Goal: Use online tool/utility: Utilize a website feature to perform a specific function

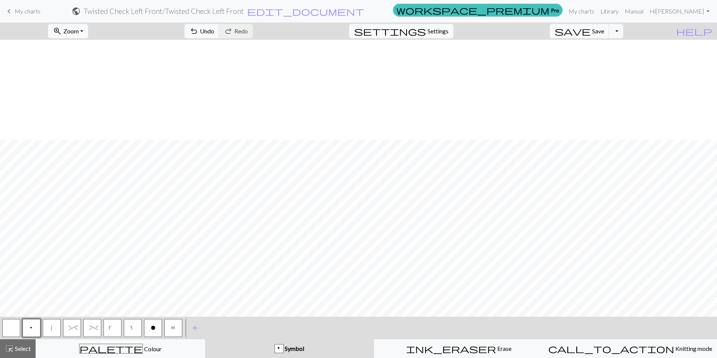
scroll to position [100, 0]
click at [51, 326] on span "|" at bounding box center [51, 329] width 3 height 8
click at [69, 331] on span "^" at bounding box center [72, 329] width 6 height 8
click at [48, 329] on button "|" at bounding box center [52, 328] width 18 height 18
click at [30, 326] on button "p" at bounding box center [32, 328] width 18 height 18
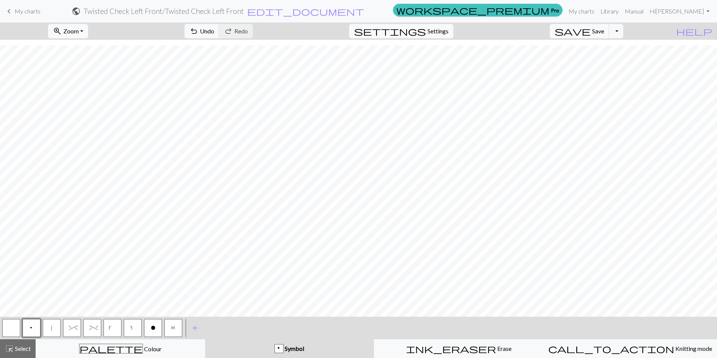
click at [94, 329] on span "%" at bounding box center [92, 329] width 5 height 8
click at [75, 325] on span "^" at bounding box center [72, 329] width 6 height 8
drag, startPoint x: 34, startPoint y: 330, endPoint x: 42, endPoint y: 326, distance: 8.7
click at [36, 329] on button "p" at bounding box center [32, 328] width 18 height 18
click at [91, 326] on span "%" at bounding box center [92, 329] width 5 height 8
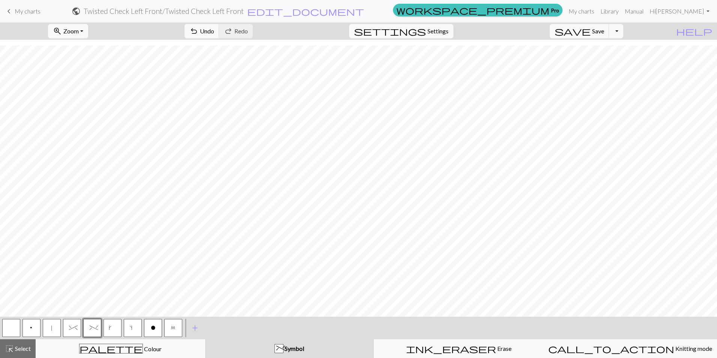
click at [69, 329] on span "^" at bounding box center [72, 329] width 6 height 8
drag, startPoint x: 31, startPoint y: 328, endPoint x: 43, endPoint y: 319, distance: 15.5
click at [31, 328] on span "p" at bounding box center [31, 329] width 5 height 8
click at [52, 327] on span "|" at bounding box center [51, 329] width 3 height 8
click at [90, 331] on span "%" at bounding box center [92, 329] width 5 height 8
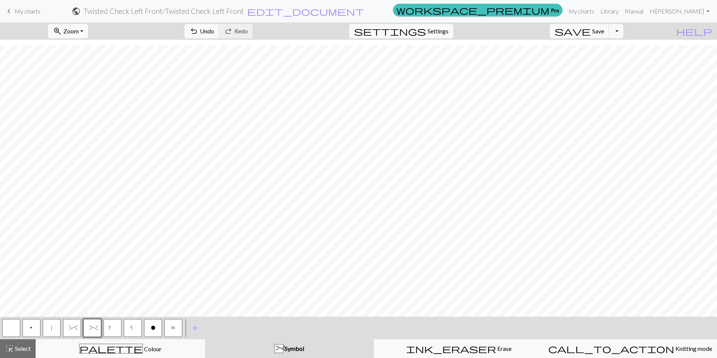
click at [52, 328] on span "|" at bounding box center [51, 329] width 3 height 8
click at [95, 325] on span "%" at bounding box center [92, 329] width 5 height 8
click at [9, 327] on button "button" at bounding box center [11, 328] width 18 height 18
drag, startPoint x: 43, startPoint y: 330, endPoint x: 49, endPoint y: 330, distance: 6.0
click at [44, 330] on button "|" at bounding box center [52, 328] width 18 height 18
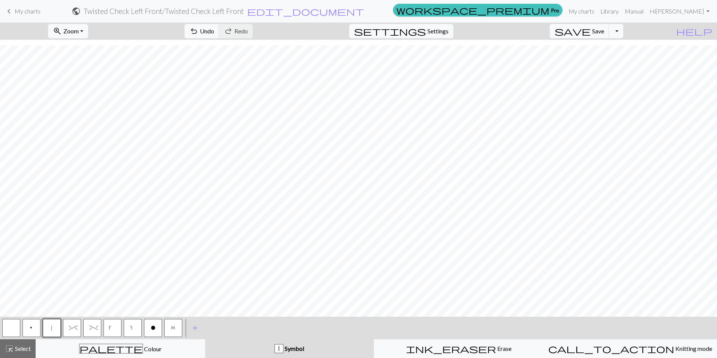
click at [87, 328] on button "%" at bounding box center [92, 328] width 18 height 18
click at [45, 333] on button "|" at bounding box center [52, 328] width 18 height 18
drag, startPoint x: 28, startPoint y: 328, endPoint x: 66, endPoint y: 315, distance: 40.1
click at [28, 328] on button "p" at bounding box center [32, 328] width 18 height 18
drag, startPoint x: 54, startPoint y: 323, endPoint x: 69, endPoint y: 317, distance: 16.5
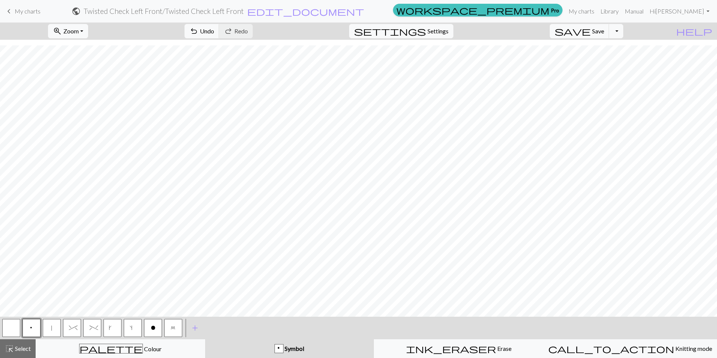
click at [55, 323] on button "|" at bounding box center [52, 328] width 18 height 18
click at [74, 326] on span "^" at bounding box center [72, 329] width 6 height 8
click at [52, 326] on span "|" at bounding box center [51, 329] width 3 height 8
click at [71, 331] on span "^" at bounding box center [72, 329] width 6 height 8
click at [35, 325] on button "p" at bounding box center [32, 328] width 18 height 18
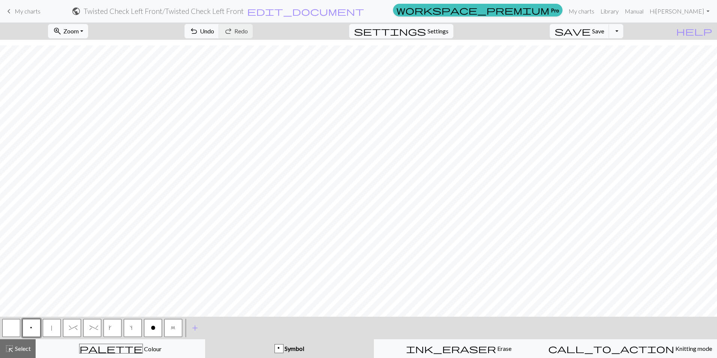
click at [92, 328] on span "%" at bounding box center [92, 329] width 5 height 8
click at [69, 328] on span "^" at bounding box center [72, 329] width 6 height 8
click at [33, 328] on button "p" at bounding box center [32, 328] width 18 height 18
click at [90, 330] on span "%" at bounding box center [92, 329] width 5 height 8
click at [71, 327] on span "^" at bounding box center [72, 329] width 6 height 8
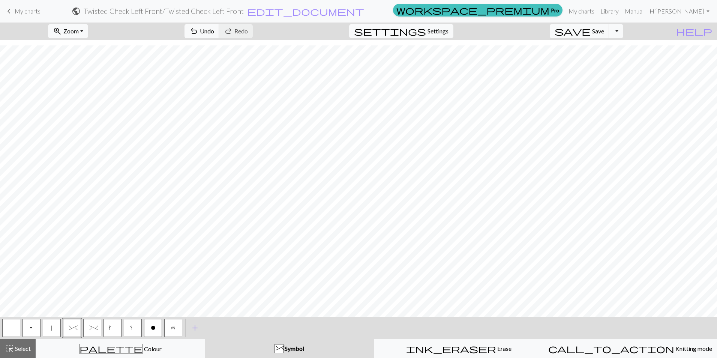
click at [32, 327] on span "p" at bounding box center [31, 329] width 5 height 8
click at [50, 329] on span "|" at bounding box center [51, 329] width 3 height 8
click at [92, 325] on span "%" at bounding box center [92, 329] width 5 height 8
click at [50, 329] on button "|" at bounding box center [52, 328] width 18 height 18
drag, startPoint x: 92, startPoint y: 327, endPoint x: 101, endPoint y: 315, distance: 14.7
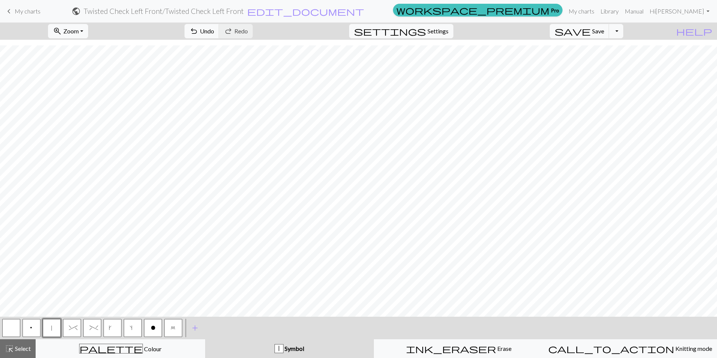
click at [92, 326] on span "%" at bounding box center [92, 329] width 5 height 8
click at [52, 335] on button "|" at bounding box center [52, 328] width 18 height 18
click at [33, 327] on span "p" at bounding box center [31, 329] width 5 height 8
click at [51, 328] on span "|" at bounding box center [51, 329] width 3 height 8
click at [69, 328] on span "^" at bounding box center [72, 329] width 6 height 8
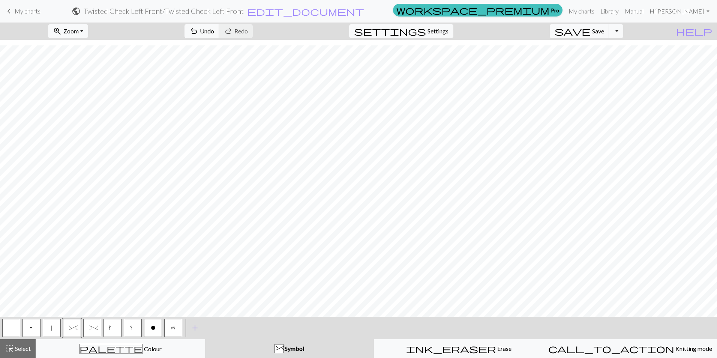
drag, startPoint x: 51, startPoint y: 329, endPoint x: 75, endPoint y: 316, distance: 26.9
click at [52, 329] on span "|" at bounding box center [51, 329] width 3 height 8
click at [73, 328] on span "^" at bounding box center [72, 329] width 6 height 8
click at [52, 327] on span "|" at bounding box center [51, 329] width 3 height 8
click at [91, 331] on span "%" at bounding box center [92, 329] width 5 height 8
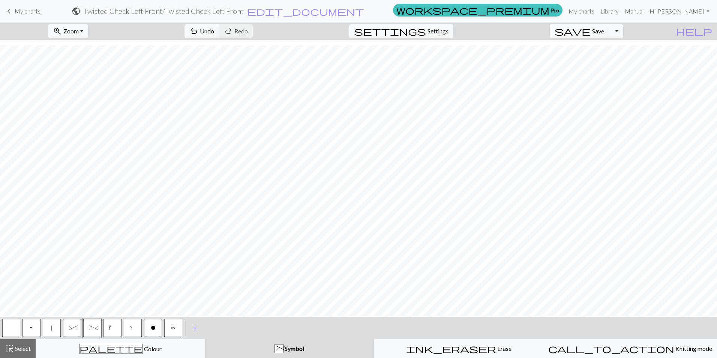
click at [66, 327] on button "^" at bounding box center [72, 328] width 18 height 18
click at [51, 328] on span "|" at bounding box center [51, 329] width 3 height 8
click at [87, 329] on button "%" at bounding box center [92, 328] width 18 height 18
click at [68, 325] on button "^" at bounding box center [72, 328] width 18 height 18
click at [53, 330] on button "|" at bounding box center [52, 328] width 18 height 18
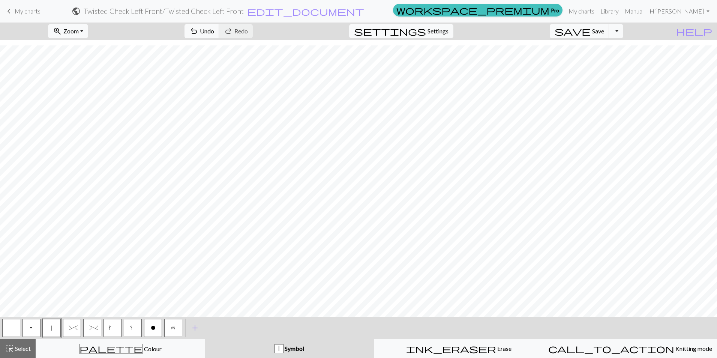
drag, startPoint x: 31, startPoint y: 328, endPoint x: 35, endPoint y: 324, distance: 5.3
click at [33, 328] on span "p" at bounding box center [31, 329] width 5 height 8
drag, startPoint x: 92, startPoint y: 329, endPoint x: 80, endPoint y: 321, distance: 14.8
click at [90, 327] on span "%" at bounding box center [92, 329] width 5 height 8
click at [72, 331] on span "^" at bounding box center [72, 329] width 6 height 8
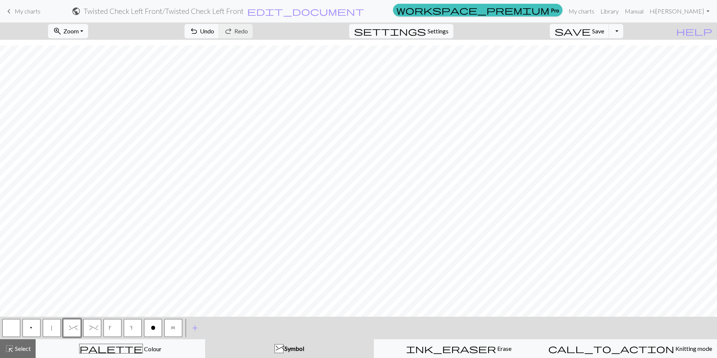
click at [50, 330] on button "|" at bounding box center [52, 328] width 18 height 18
click at [93, 329] on span "%" at bounding box center [92, 329] width 5 height 8
drag, startPoint x: 51, startPoint y: 328, endPoint x: 53, endPoint y: 323, distance: 5.6
click at [51, 328] on span "|" at bounding box center [51, 329] width 3 height 8
click at [93, 326] on span "%" at bounding box center [92, 329] width 5 height 8
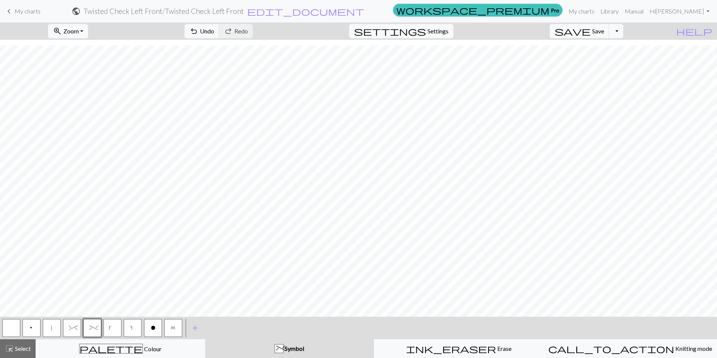
click at [53, 328] on span "|" at bounding box center [51, 329] width 3 height 8
click at [69, 330] on span "^" at bounding box center [72, 329] width 6 height 8
click at [90, 327] on span "%" at bounding box center [92, 329] width 5 height 8
click at [29, 329] on button "p" at bounding box center [32, 328] width 18 height 18
click at [92, 324] on button "%" at bounding box center [92, 328] width 18 height 18
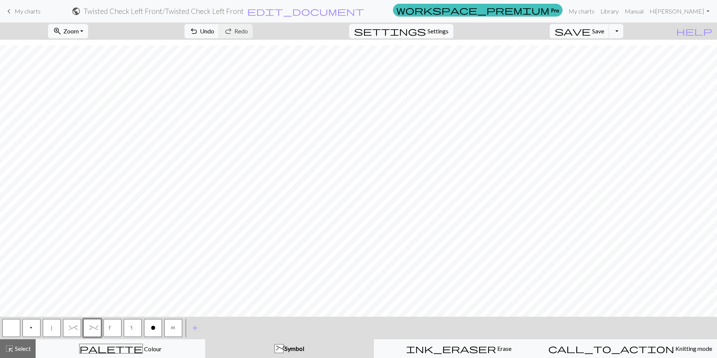
click at [50, 319] on button "|" at bounding box center [52, 328] width 18 height 18
click at [69, 327] on span "^" at bounding box center [72, 329] width 6 height 8
click at [54, 330] on button "|" at bounding box center [52, 328] width 18 height 18
drag, startPoint x: 68, startPoint y: 326, endPoint x: 80, endPoint y: 312, distance: 19.1
click at [68, 326] on button "^" at bounding box center [72, 328] width 18 height 18
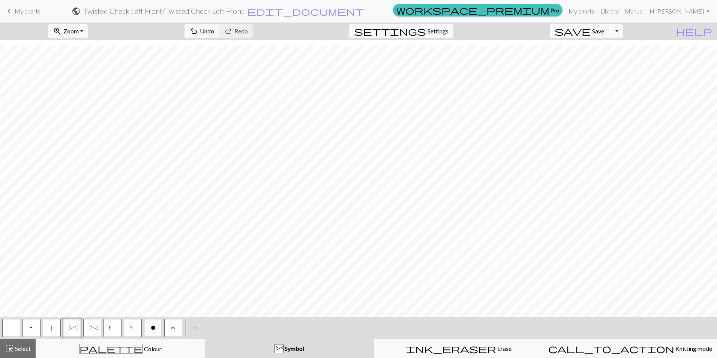
drag, startPoint x: 50, startPoint y: 333, endPoint x: 63, endPoint y: 322, distance: 17.3
click at [50, 333] on button "|" at bounding box center [52, 328] width 18 height 18
click at [96, 329] on button "%" at bounding box center [92, 328] width 18 height 18
click at [74, 328] on span "^" at bounding box center [72, 329] width 6 height 8
click at [49, 326] on button "|" at bounding box center [52, 328] width 18 height 18
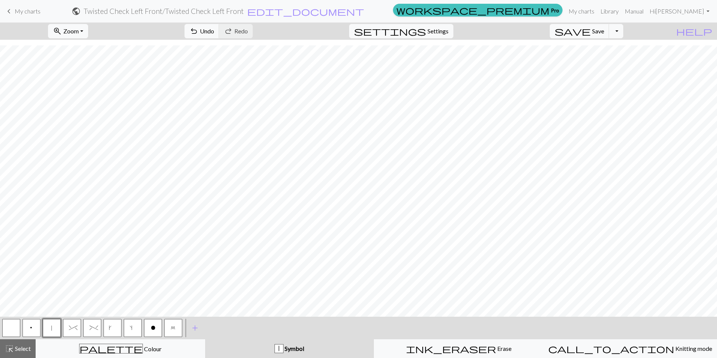
drag, startPoint x: 89, startPoint y: 329, endPoint x: 103, endPoint y: 321, distance: 16.3
click at [90, 329] on span "%" at bounding box center [92, 329] width 5 height 8
click at [70, 332] on button "^" at bounding box center [72, 328] width 18 height 18
click at [54, 325] on button "|" at bounding box center [52, 328] width 18 height 18
drag, startPoint x: 90, startPoint y: 329, endPoint x: 93, endPoint y: 324, distance: 5.9
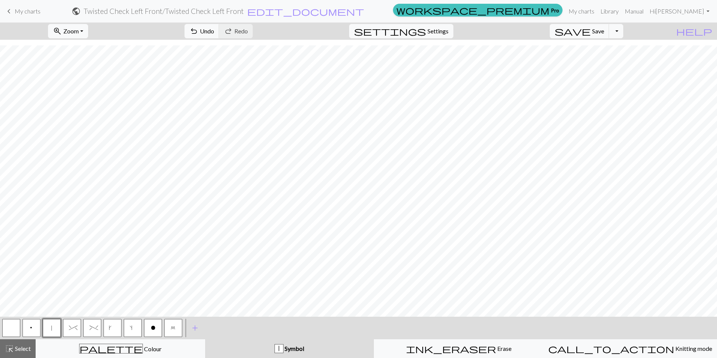
click at [91, 329] on span "%" at bounding box center [92, 329] width 5 height 8
click at [72, 326] on span "^" at bounding box center [72, 329] width 6 height 8
click at [27, 328] on button "p" at bounding box center [32, 328] width 18 height 18
click at [45, 328] on button "|" at bounding box center [52, 328] width 18 height 18
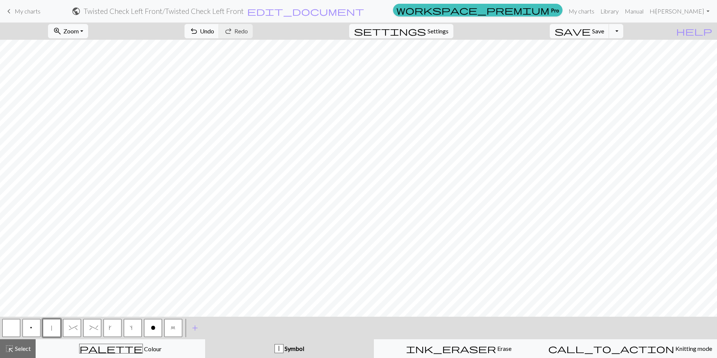
click at [90, 329] on span "%" at bounding box center [92, 329] width 5 height 8
drag, startPoint x: 7, startPoint y: 327, endPoint x: 20, endPoint y: 314, distance: 18.0
click at [10, 324] on button "button" at bounding box center [11, 328] width 18 height 18
click at [93, 326] on span "%" at bounding box center [92, 329] width 5 height 8
click at [47, 331] on button "|" at bounding box center [52, 328] width 18 height 18
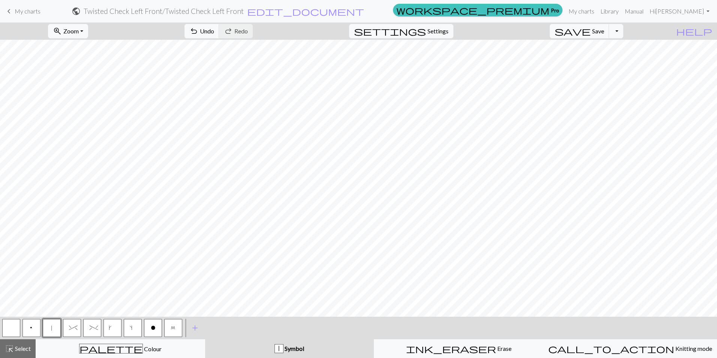
click at [95, 331] on span "%" at bounding box center [92, 329] width 5 height 8
click at [51, 331] on span "|" at bounding box center [51, 329] width 3 height 8
click at [95, 328] on span "%" at bounding box center [92, 329] width 5 height 8
click at [51, 326] on span "|" at bounding box center [51, 329] width 3 height 8
click at [29, 326] on button "p" at bounding box center [32, 328] width 18 height 18
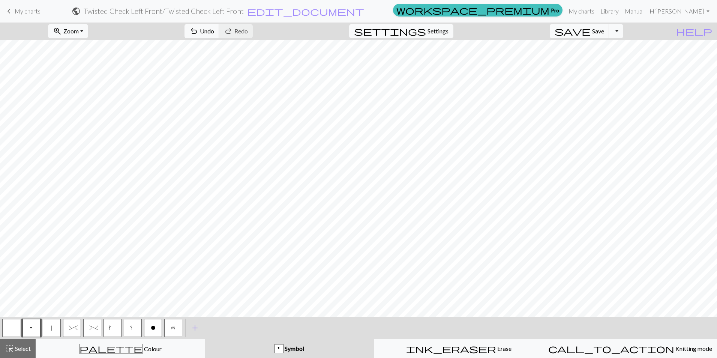
click at [172, 333] on button "M" at bounding box center [173, 328] width 18 height 18
drag, startPoint x: 14, startPoint y: 328, endPoint x: 14, endPoint y: 323, distance: 4.6
click at [14, 326] on button "button" at bounding box center [11, 328] width 18 height 18
click at [173, 329] on span "M" at bounding box center [173, 329] width 5 height 8
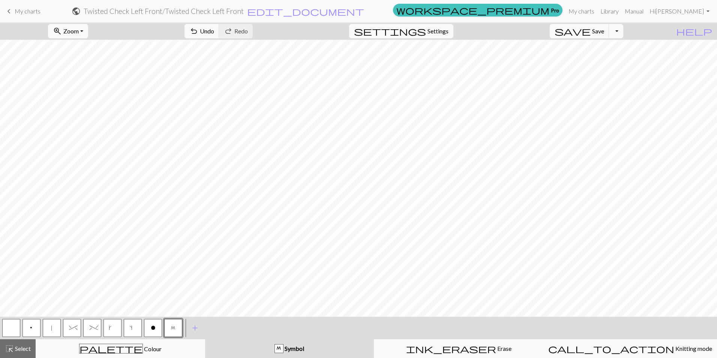
click at [52, 329] on span "|" at bounding box center [51, 329] width 3 height 8
click at [30, 330] on span "p" at bounding box center [31, 329] width 5 height 8
drag, startPoint x: 54, startPoint y: 330, endPoint x: 86, endPoint y: 318, distance: 34.1
click at [54, 330] on button "|" at bounding box center [52, 328] width 18 height 18
click at [71, 329] on span "^" at bounding box center [72, 329] width 6 height 8
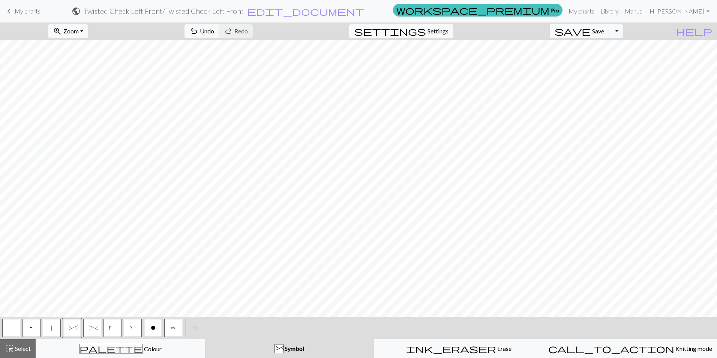
click at [53, 326] on button "|" at bounding box center [52, 328] width 18 height 18
click at [75, 324] on button "^" at bounding box center [72, 328] width 18 height 18
click at [47, 324] on button "|" at bounding box center [52, 328] width 18 height 18
click at [68, 328] on button "^" at bounding box center [72, 328] width 18 height 18
click at [50, 330] on button "|" at bounding box center [52, 328] width 18 height 18
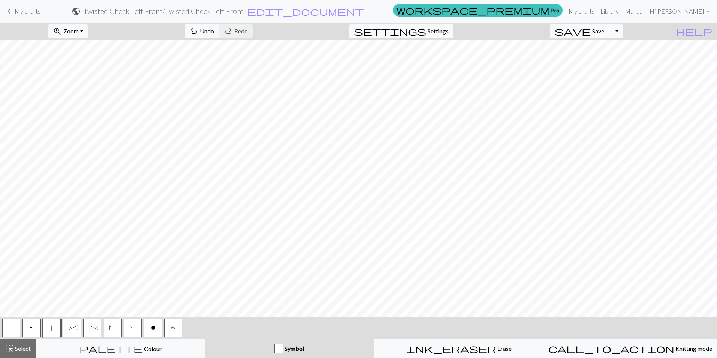
click at [112, 328] on span "k" at bounding box center [112, 329] width 8 height 8
click at [51, 329] on span "|" at bounding box center [51, 329] width 3 height 8
drag, startPoint x: 33, startPoint y: 328, endPoint x: 62, endPoint y: 327, distance: 28.5
click at [35, 328] on button "p" at bounding box center [32, 328] width 18 height 18
click at [90, 330] on span "%" at bounding box center [92, 329] width 5 height 8
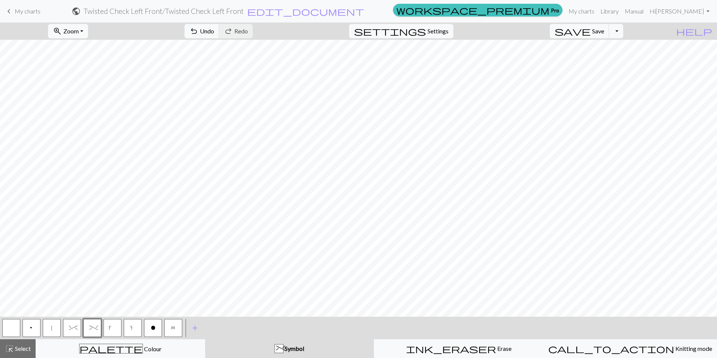
click at [74, 326] on span "^" at bounding box center [72, 329] width 6 height 8
click at [33, 326] on span "p" at bounding box center [31, 329] width 5 height 8
click at [94, 327] on span "%" at bounding box center [92, 329] width 5 height 8
click at [72, 326] on span "^" at bounding box center [72, 329] width 6 height 8
click at [29, 328] on button "p" at bounding box center [32, 328] width 18 height 18
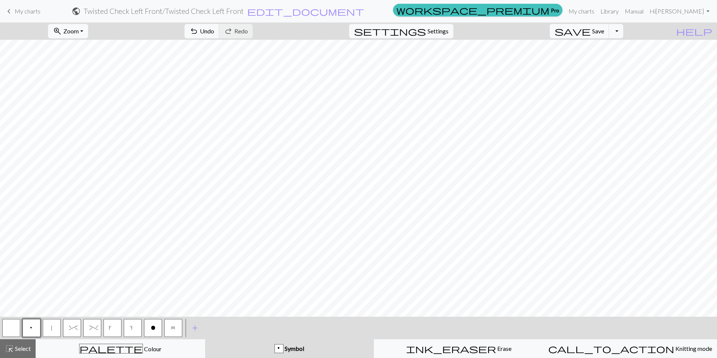
click at [93, 328] on span "%" at bounding box center [92, 329] width 5 height 8
click at [70, 329] on span "^" at bounding box center [72, 329] width 6 height 8
click at [28, 327] on button "p" at bounding box center [32, 328] width 18 height 18
click at [52, 329] on span "|" at bounding box center [51, 329] width 3 height 8
click at [90, 330] on span "%" at bounding box center [92, 329] width 5 height 8
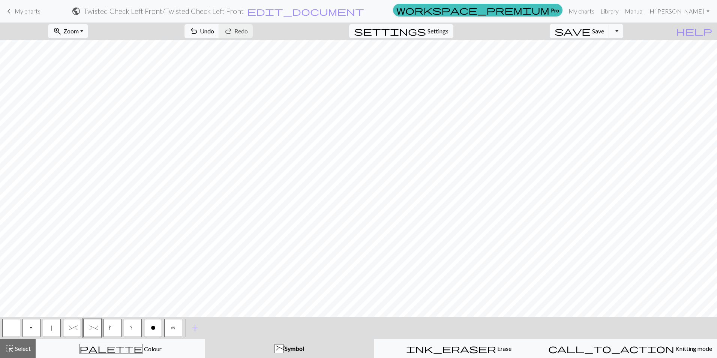
click at [52, 328] on span "|" at bounding box center [51, 329] width 3 height 8
click at [92, 326] on span "%" at bounding box center [92, 329] width 5 height 8
click at [46, 328] on button "|" at bounding box center [52, 328] width 18 height 18
click at [90, 328] on span "%" at bounding box center [92, 329] width 5 height 8
click at [56, 325] on button "|" at bounding box center [52, 328] width 18 height 18
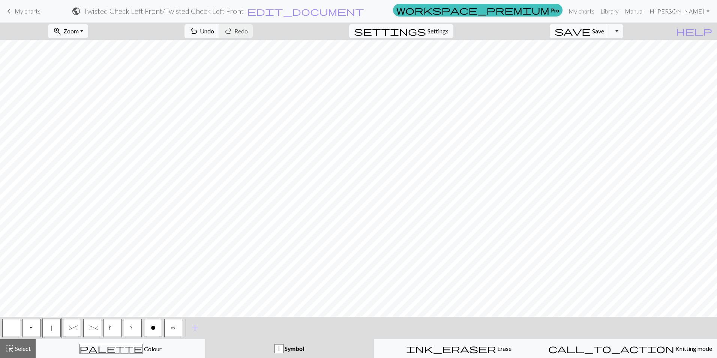
click at [32, 327] on span "p" at bounding box center [31, 329] width 5 height 8
click at [49, 330] on button "|" at bounding box center [52, 328] width 18 height 18
click at [94, 328] on span "%" at bounding box center [92, 329] width 5 height 8
click at [48, 329] on button "|" at bounding box center [52, 328] width 18 height 18
click at [91, 329] on span "%" at bounding box center [92, 329] width 5 height 8
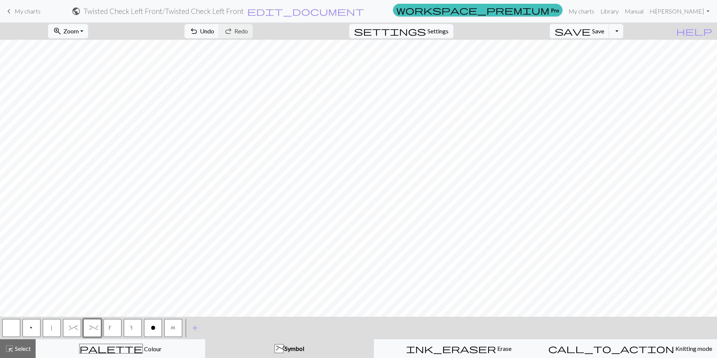
click at [52, 329] on span "|" at bounding box center [51, 329] width 3 height 8
drag, startPoint x: 31, startPoint y: 329, endPoint x: 38, endPoint y: 322, distance: 9.8
click at [31, 328] on span "p" at bounding box center [31, 329] width 5 height 8
drag, startPoint x: 93, startPoint y: 329, endPoint x: 109, endPoint y: 318, distance: 19.6
click at [94, 328] on span "%" at bounding box center [92, 329] width 5 height 8
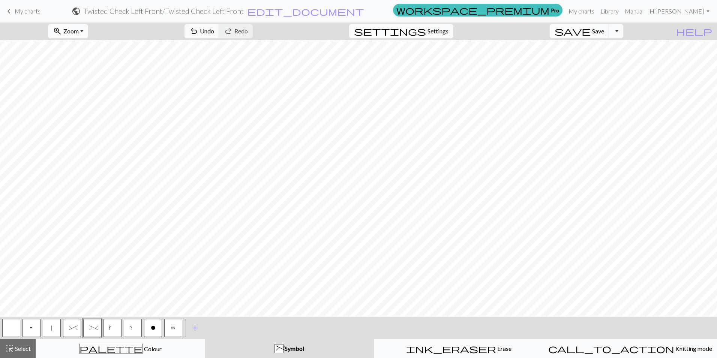
drag, startPoint x: 77, startPoint y: 326, endPoint x: 74, endPoint y: 328, distance: 4.2
click at [77, 326] on button "^" at bounding box center [72, 328] width 18 height 18
click at [33, 328] on span "p" at bounding box center [31, 329] width 5 height 8
drag, startPoint x: 93, startPoint y: 328, endPoint x: 98, endPoint y: 316, distance: 12.6
click at [93, 326] on span "%" at bounding box center [92, 329] width 5 height 8
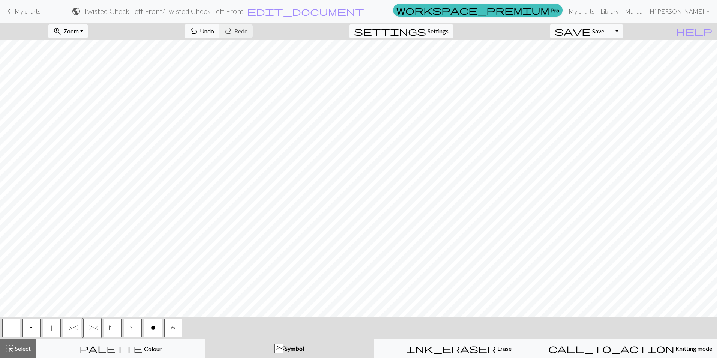
click at [69, 326] on span "^" at bounding box center [72, 329] width 6 height 8
click at [28, 329] on button "p" at bounding box center [32, 328] width 18 height 18
click at [91, 328] on span "%" at bounding box center [92, 329] width 5 height 8
click at [71, 325] on span "^" at bounding box center [72, 329] width 6 height 8
click at [28, 331] on button "p" at bounding box center [32, 328] width 18 height 18
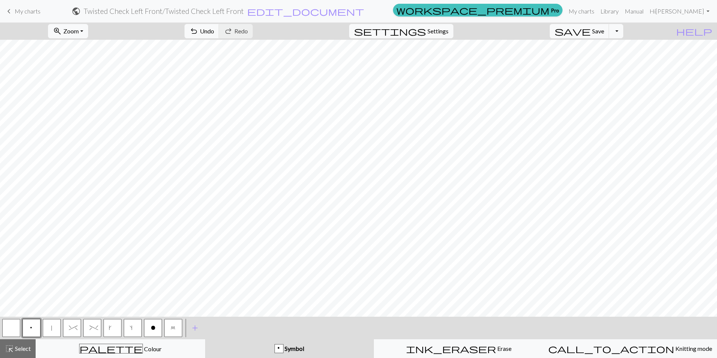
click at [51, 332] on button "|" at bounding box center [52, 328] width 18 height 18
click at [97, 327] on button "%" at bounding box center [92, 328] width 18 height 18
click at [50, 328] on button "|" at bounding box center [52, 328] width 18 height 18
click at [90, 327] on span "%" at bounding box center [92, 329] width 5 height 8
drag, startPoint x: 50, startPoint y: 328, endPoint x: 63, endPoint y: 318, distance: 15.8
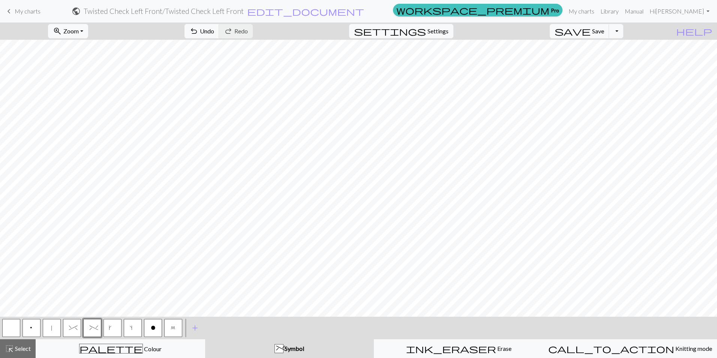
click at [50, 327] on span "|" at bounding box center [51, 329] width 3 height 8
click at [90, 329] on span "%" at bounding box center [92, 329] width 5 height 8
click at [55, 330] on button "|" at bounding box center [52, 328] width 18 height 18
click at [33, 326] on span "p" at bounding box center [31, 329] width 5 height 8
click at [49, 330] on button "|" at bounding box center [52, 328] width 18 height 18
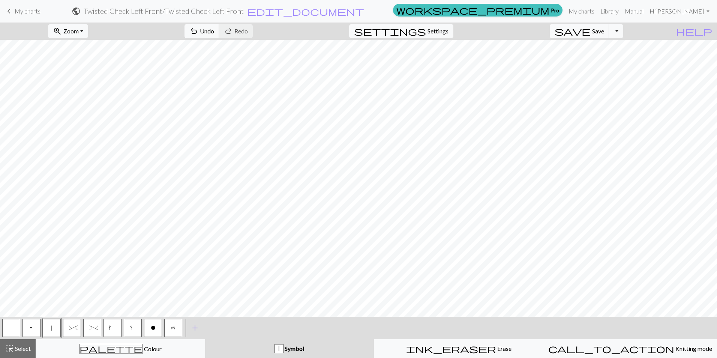
click at [94, 331] on span "%" at bounding box center [92, 329] width 5 height 8
click at [74, 328] on span "^" at bounding box center [72, 329] width 6 height 8
click at [50, 331] on button "|" at bounding box center [52, 328] width 18 height 18
click at [71, 325] on span "^" at bounding box center [72, 329] width 6 height 8
click at [53, 327] on button "|" at bounding box center [52, 328] width 18 height 18
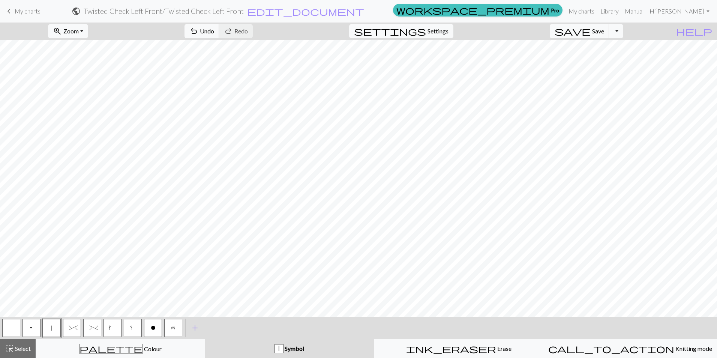
click at [69, 328] on span "^" at bounding box center [72, 329] width 6 height 8
click at [29, 328] on button "p" at bounding box center [32, 328] width 18 height 18
click at [90, 326] on span "%" at bounding box center [92, 329] width 5 height 8
drag, startPoint x: 66, startPoint y: 332, endPoint x: 74, endPoint y: 323, distance: 12.0
click at [66, 331] on button "^" at bounding box center [72, 328] width 18 height 18
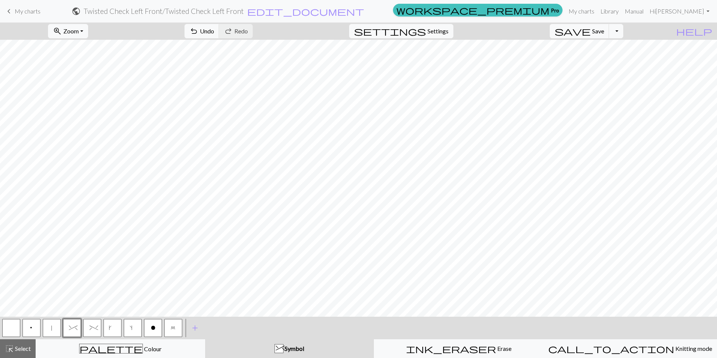
click at [90, 329] on span "%" at bounding box center [92, 329] width 5 height 8
click at [3, 331] on button "button" at bounding box center [11, 328] width 18 height 18
click at [32, 328] on span "p" at bounding box center [31, 329] width 5 height 8
click at [93, 329] on span "%" at bounding box center [92, 329] width 5 height 8
click at [71, 324] on button "^" at bounding box center [72, 328] width 18 height 18
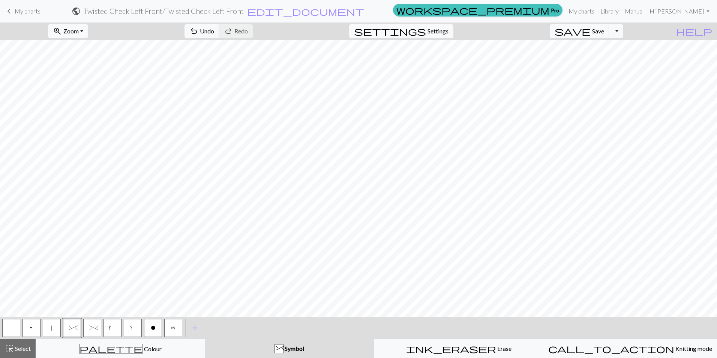
drag, startPoint x: 28, startPoint y: 326, endPoint x: 33, endPoint y: 317, distance: 11.1
click at [28, 326] on button "p" at bounding box center [32, 328] width 18 height 18
click at [91, 327] on span "%" at bounding box center [92, 329] width 5 height 8
click at [72, 329] on span "^" at bounding box center [72, 329] width 6 height 8
click at [33, 322] on button "p" at bounding box center [32, 328] width 18 height 18
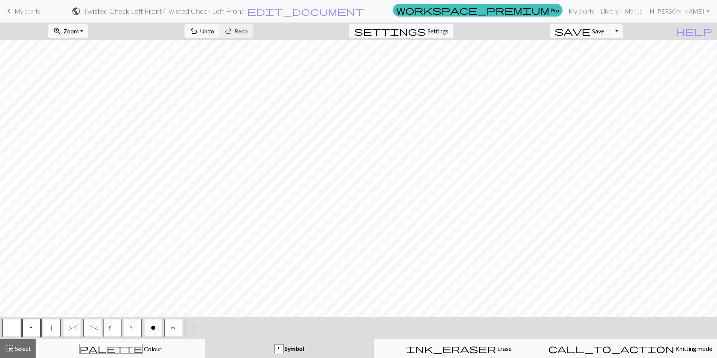
click at [54, 328] on button "|" at bounding box center [52, 328] width 18 height 18
click at [96, 333] on button "%" at bounding box center [92, 328] width 18 height 18
click at [51, 324] on button "|" at bounding box center [52, 328] width 18 height 18
drag, startPoint x: 91, startPoint y: 328, endPoint x: 101, endPoint y: 314, distance: 17.2
click at [91, 327] on span "%" at bounding box center [92, 329] width 5 height 8
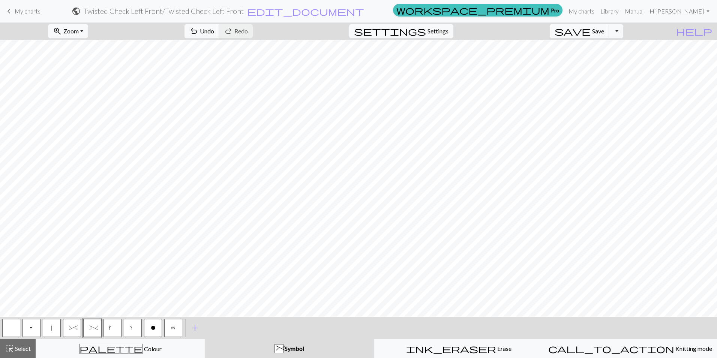
drag, startPoint x: 50, startPoint y: 329, endPoint x: 58, endPoint y: 321, distance: 11.9
click at [51, 328] on button "|" at bounding box center [52, 328] width 18 height 18
click at [94, 328] on span "%" at bounding box center [92, 329] width 5 height 8
drag, startPoint x: 54, startPoint y: 326, endPoint x: 60, endPoint y: 316, distance: 12.0
click at [55, 325] on button "|" at bounding box center [52, 328] width 18 height 18
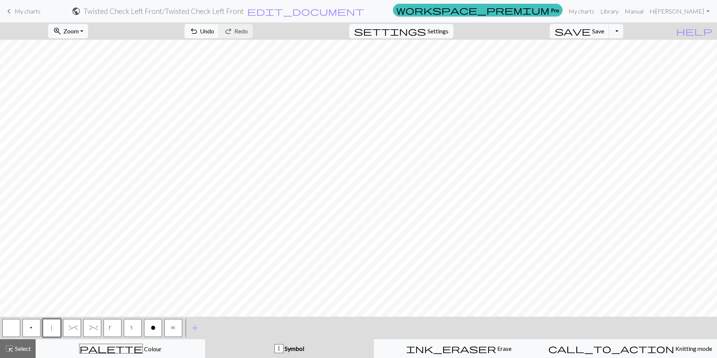
drag, startPoint x: 34, startPoint y: 329, endPoint x: 33, endPoint y: 323, distance: 5.3
click at [35, 329] on button "p" at bounding box center [32, 328] width 18 height 18
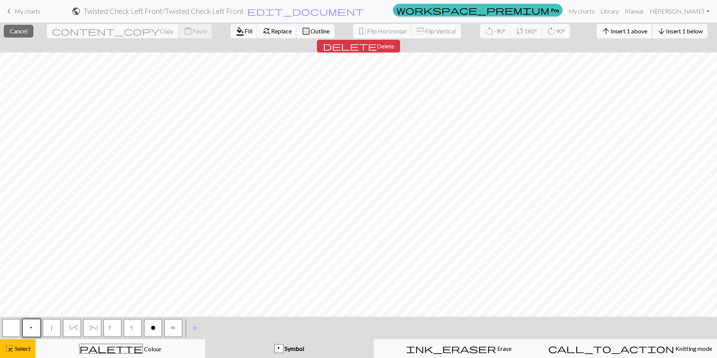
click at [611, 33] on span "Insert 1 above" at bounding box center [629, 30] width 37 height 7
click at [611, 32] on span "Insert 1 above" at bounding box center [629, 30] width 37 height 7
click at [611, 28] on span "Insert 1 above" at bounding box center [629, 30] width 37 height 7
click at [611, 31] on span "Insert 1 above" at bounding box center [629, 30] width 37 height 7
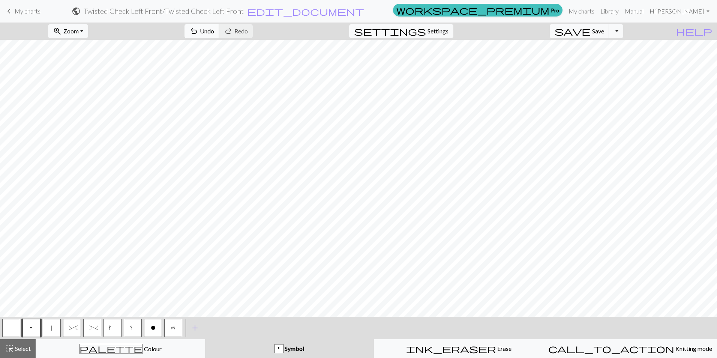
click at [220, 30] on button "undo Undo Undo" at bounding box center [202, 31] width 35 height 14
click at [220, 29] on button "undo Undo Undo" at bounding box center [202, 31] width 35 height 14
click at [199, 29] on span "undo" at bounding box center [194, 31] width 9 height 11
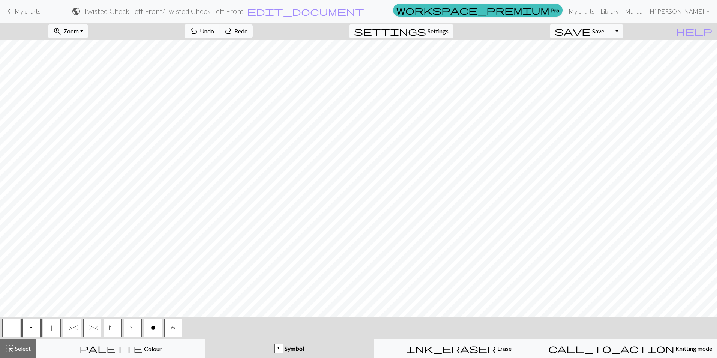
click at [199, 29] on span "undo" at bounding box center [194, 31] width 9 height 11
click at [248, 29] on span "Redo" at bounding box center [242, 30] width 14 height 7
click at [248, 30] on span "Redo" at bounding box center [242, 30] width 14 height 7
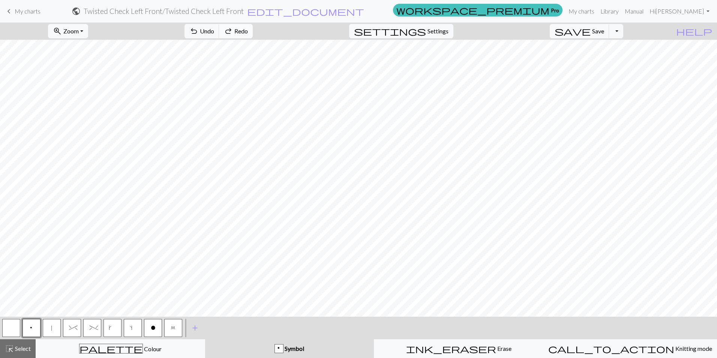
click at [248, 30] on span "Redo" at bounding box center [242, 30] width 14 height 7
click at [248, 31] on span "Redo" at bounding box center [242, 30] width 14 height 7
click at [175, 326] on span "M" at bounding box center [173, 329] width 5 height 8
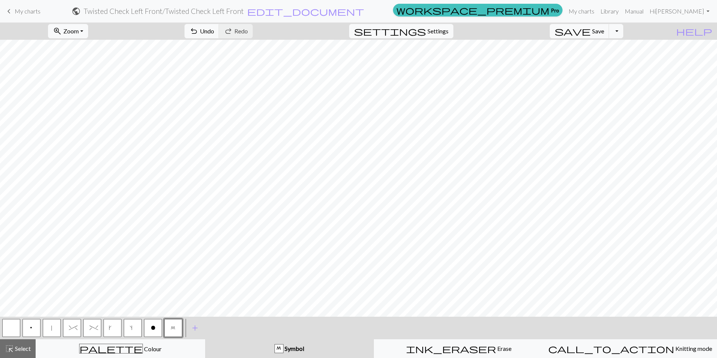
click at [55, 328] on button "|" at bounding box center [52, 328] width 18 height 18
drag, startPoint x: 111, startPoint y: 331, endPoint x: 117, endPoint y: 319, distance: 12.9
click at [111, 330] on span "k" at bounding box center [112, 329] width 8 height 8
click at [47, 329] on button "|" at bounding box center [52, 328] width 18 height 18
click at [27, 329] on button "p" at bounding box center [32, 328] width 18 height 18
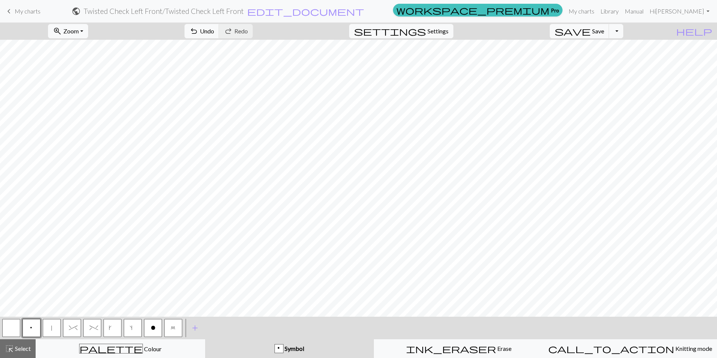
click at [50, 329] on button "|" at bounding box center [52, 328] width 18 height 18
click at [50, 326] on span "|" at bounding box center [51, 329] width 3 height 8
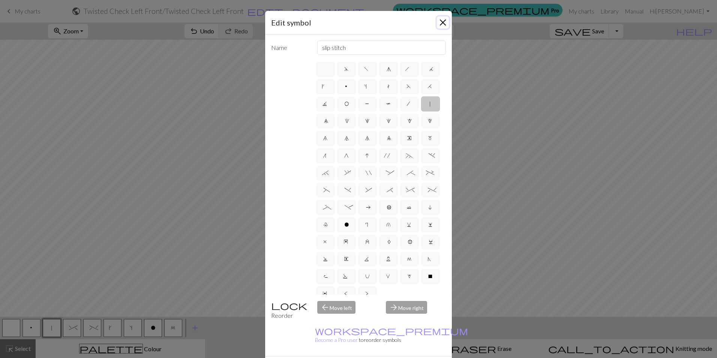
click at [444, 19] on button "Close" at bounding box center [443, 23] width 12 height 12
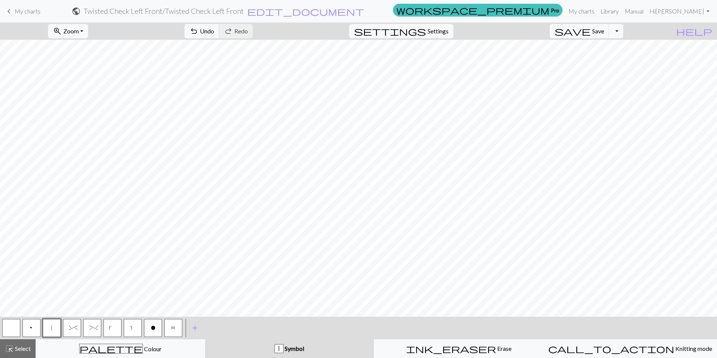
click at [69, 329] on span "^" at bounding box center [72, 329] width 6 height 8
drag, startPoint x: 49, startPoint y: 332, endPoint x: 66, endPoint y: 317, distance: 23.1
click at [50, 332] on button "|" at bounding box center [52, 328] width 18 height 18
click at [69, 331] on span "^" at bounding box center [72, 329] width 6 height 8
click at [54, 328] on button "|" at bounding box center [52, 328] width 18 height 18
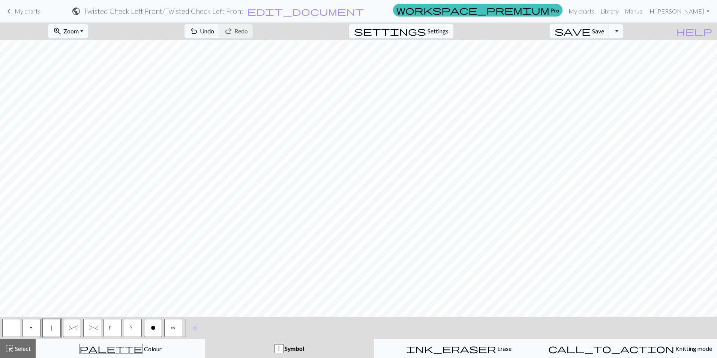
click at [72, 325] on span "^" at bounding box center [72, 329] width 6 height 8
click at [50, 329] on button "|" at bounding box center [52, 328] width 18 height 18
click at [34, 328] on button "p" at bounding box center [32, 328] width 18 height 18
click at [91, 328] on span "%" at bounding box center [92, 329] width 5 height 8
drag, startPoint x: 69, startPoint y: 332, endPoint x: 85, endPoint y: 318, distance: 21.0
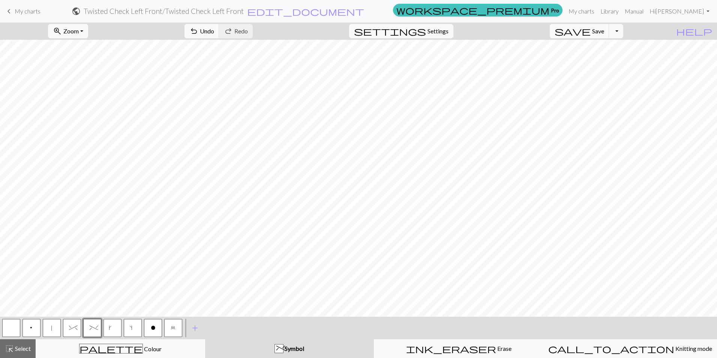
click at [69, 331] on span "^" at bounding box center [72, 329] width 6 height 8
click at [35, 328] on button "p" at bounding box center [32, 328] width 18 height 18
drag, startPoint x: 89, startPoint y: 324, endPoint x: 97, endPoint y: 313, distance: 13.7
click at [90, 324] on button "%" at bounding box center [92, 328] width 18 height 18
click at [72, 329] on span "^" at bounding box center [72, 329] width 6 height 8
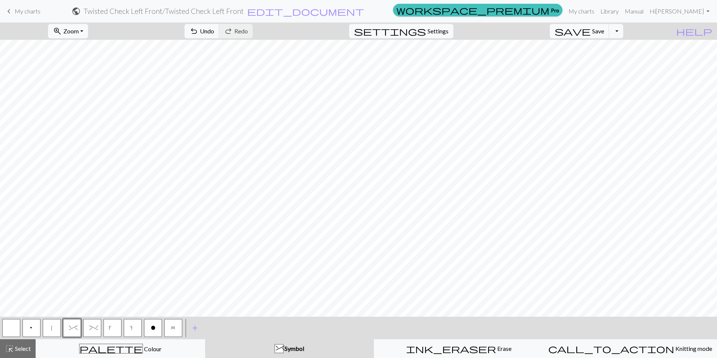
click at [32, 325] on span "p" at bounding box center [31, 329] width 5 height 8
click at [92, 329] on span "%" at bounding box center [92, 329] width 5 height 8
click at [73, 324] on button "^" at bounding box center [72, 328] width 18 height 18
click at [38, 327] on button "p" at bounding box center [32, 328] width 18 height 18
click at [51, 328] on span "|" at bounding box center [51, 329] width 3 height 8
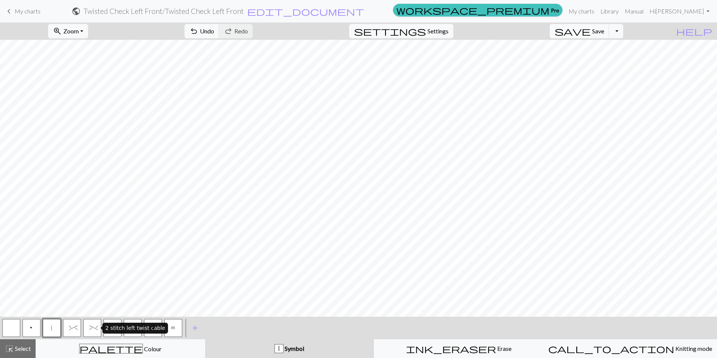
drag, startPoint x: 90, startPoint y: 328, endPoint x: 100, endPoint y: 314, distance: 17.7
click at [90, 327] on span "%" at bounding box center [92, 329] width 5 height 8
drag, startPoint x: 51, startPoint y: 329, endPoint x: 67, endPoint y: 314, distance: 22.0
click at [53, 328] on button "|" at bounding box center [52, 328] width 18 height 18
click at [91, 328] on span "%" at bounding box center [92, 329] width 5 height 8
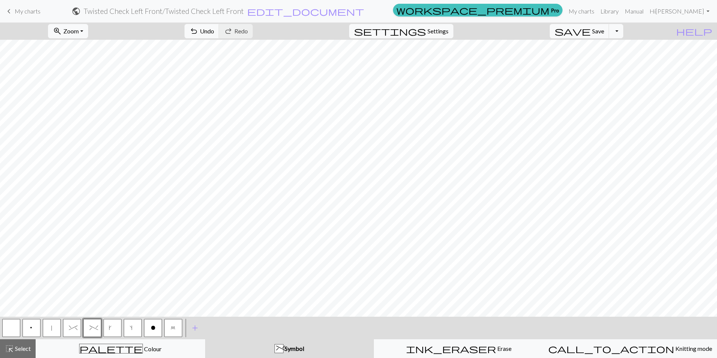
click at [52, 328] on span "|" at bounding box center [51, 329] width 3 height 8
click at [95, 325] on span "%" at bounding box center [92, 329] width 5 height 8
click at [51, 328] on span "|" at bounding box center [51, 329] width 3 height 8
click at [31, 329] on span "p" at bounding box center [31, 329] width 5 height 8
click at [55, 325] on button "|" at bounding box center [52, 328] width 18 height 18
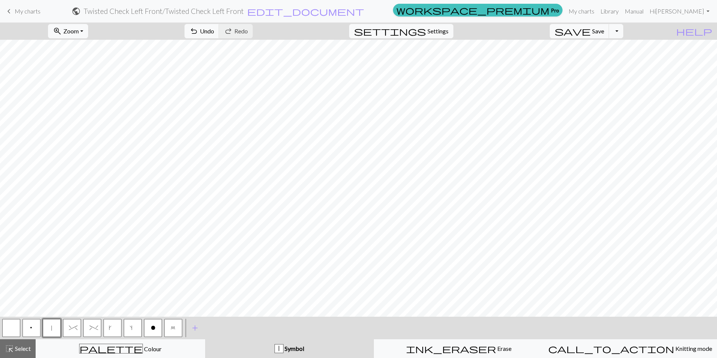
click at [71, 326] on span "^" at bounding box center [72, 329] width 6 height 8
click at [54, 326] on button "|" at bounding box center [52, 328] width 18 height 18
click at [74, 327] on span "^" at bounding box center [72, 329] width 6 height 8
click at [51, 329] on span "|" at bounding box center [51, 329] width 3 height 8
drag, startPoint x: 75, startPoint y: 325, endPoint x: 77, endPoint y: 315, distance: 10.2
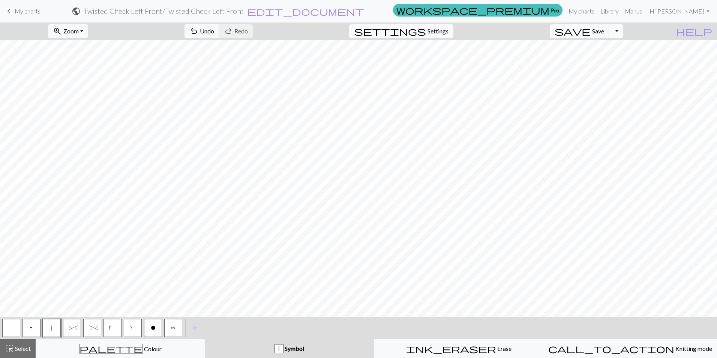
click at [75, 324] on button "^" at bounding box center [72, 328] width 18 height 18
click at [56, 327] on button "|" at bounding box center [52, 328] width 18 height 18
drag, startPoint x: 93, startPoint y: 326, endPoint x: 97, endPoint y: 319, distance: 8.2
click at [93, 326] on span "%" at bounding box center [92, 329] width 5 height 8
click at [66, 329] on button "^" at bounding box center [72, 328] width 18 height 18
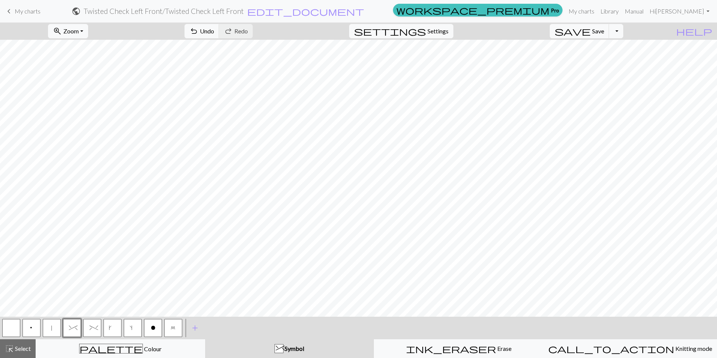
click at [30, 326] on span "p" at bounding box center [31, 329] width 5 height 8
drag, startPoint x: 90, startPoint y: 328, endPoint x: 92, endPoint y: 316, distance: 12.5
click at [90, 326] on span "%" at bounding box center [92, 329] width 5 height 8
drag, startPoint x: 65, startPoint y: 329, endPoint x: 69, endPoint y: 327, distance: 4.5
click at [65, 329] on button "^" at bounding box center [72, 328] width 18 height 18
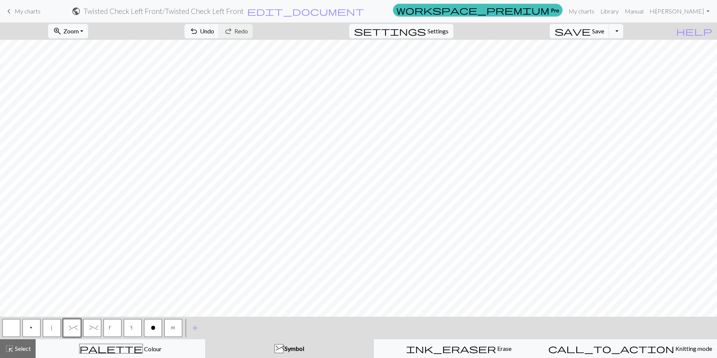
click at [30, 328] on span "p" at bounding box center [31, 329] width 5 height 8
drag, startPoint x: 91, startPoint y: 326, endPoint x: 92, endPoint y: 316, distance: 10.1
click at [92, 323] on button "%" at bounding box center [92, 328] width 18 height 18
click at [72, 331] on span "^" at bounding box center [72, 329] width 6 height 8
click at [26, 329] on button "p" at bounding box center [32, 328] width 18 height 18
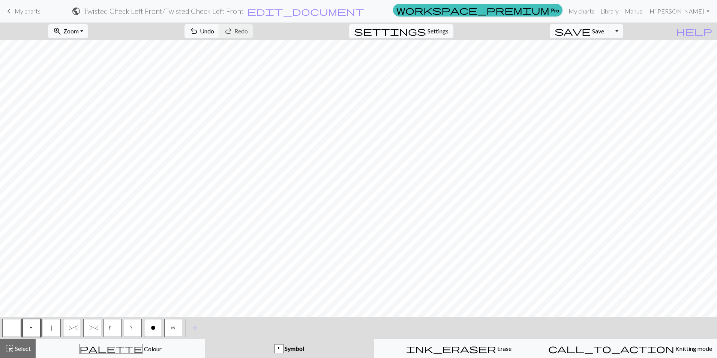
click at [90, 328] on span "%" at bounding box center [92, 329] width 5 height 8
click at [74, 327] on span "^" at bounding box center [72, 329] width 6 height 8
drag, startPoint x: 53, startPoint y: 328, endPoint x: 52, endPoint y: 314, distance: 14.0
click at [53, 328] on button "|" at bounding box center [52, 328] width 18 height 18
click at [28, 324] on button "p" at bounding box center [32, 328] width 18 height 18
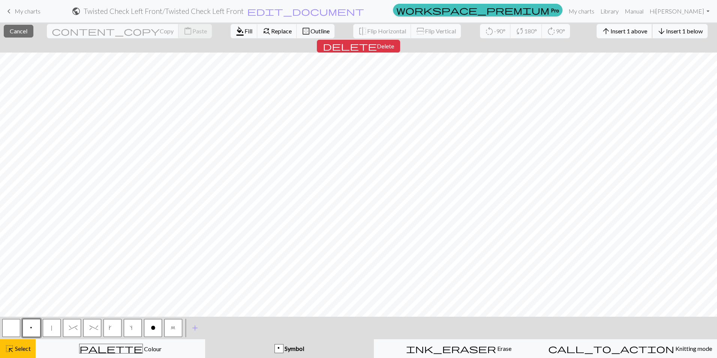
click at [611, 33] on span "Insert 1 above" at bounding box center [629, 30] width 37 height 7
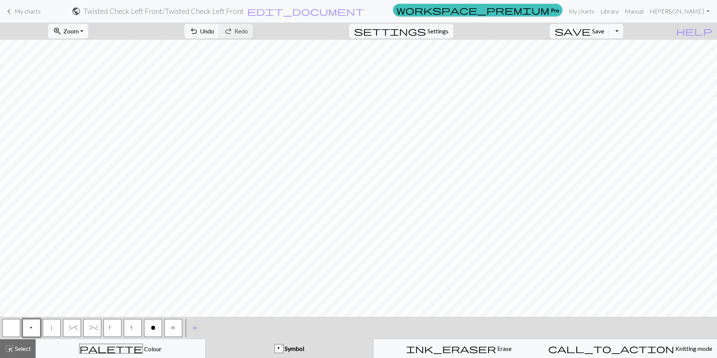
click at [50, 329] on span "|" at bounding box center [51, 329] width 3 height 8
click at [95, 328] on span "%" at bounding box center [92, 329] width 5 height 8
drag, startPoint x: 46, startPoint y: 329, endPoint x: 58, endPoint y: 319, distance: 16.0
click at [46, 329] on button "|" at bounding box center [52, 328] width 18 height 18
click at [113, 322] on button "k" at bounding box center [113, 328] width 18 height 18
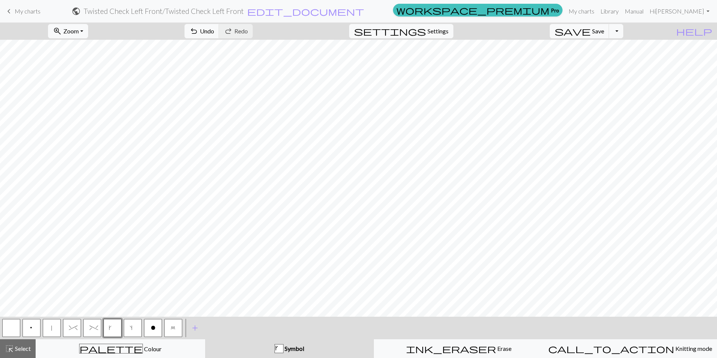
click at [47, 330] on button "|" at bounding box center [52, 328] width 18 height 18
click at [172, 329] on span "M" at bounding box center [173, 329] width 5 height 8
click at [603, 31] on button "save Save Save" at bounding box center [580, 31] width 60 height 14
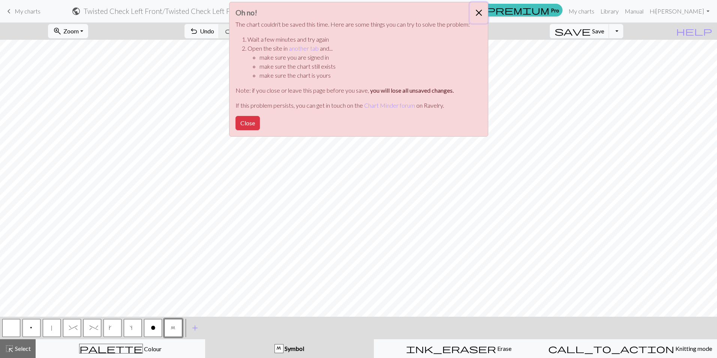
click at [477, 12] on button "Close" at bounding box center [479, 12] width 18 height 21
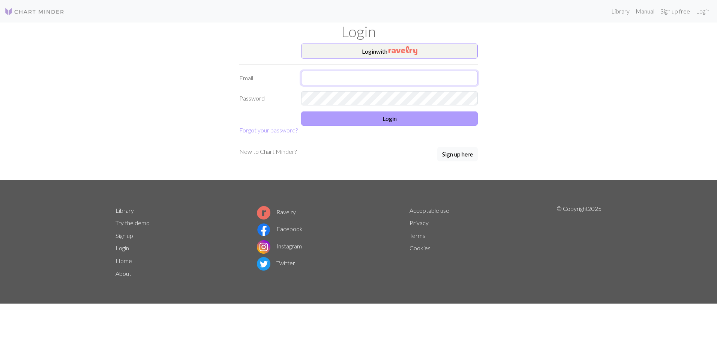
type input "[PERSON_NAME][EMAIL_ADDRESS][DOMAIN_NAME]"
click at [393, 121] on button "Login" at bounding box center [389, 118] width 177 height 14
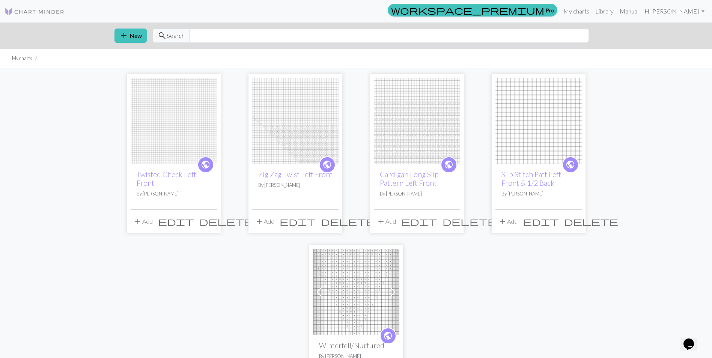
click at [190, 138] on img at bounding box center [174, 121] width 86 height 86
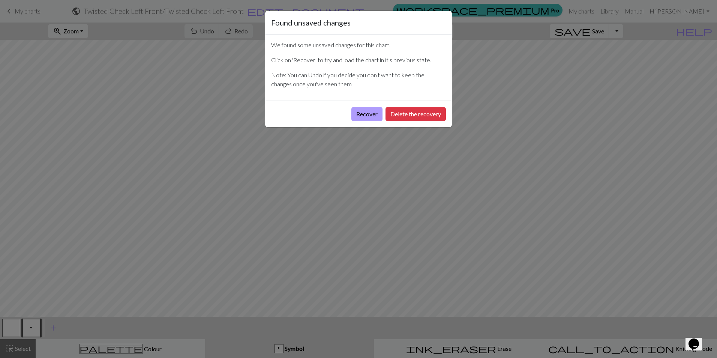
click at [361, 115] on button "Recover" at bounding box center [367, 114] width 31 height 14
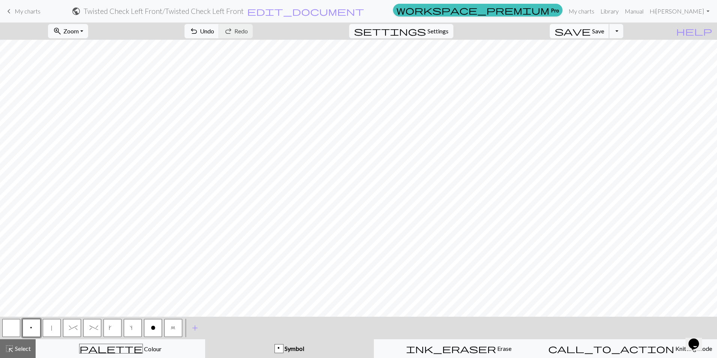
click at [591, 32] on span "save" at bounding box center [573, 31] width 36 height 11
click at [624, 30] on button "Toggle Dropdown" at bounding box center [616, 31] width 14 height 14
click at [611, 61] on button "save_alt Download" at bounding box center [561, 60] width 124 height 12
click at [8, 326] on button "button" at bounding box center [11, 328] width 18 height 18
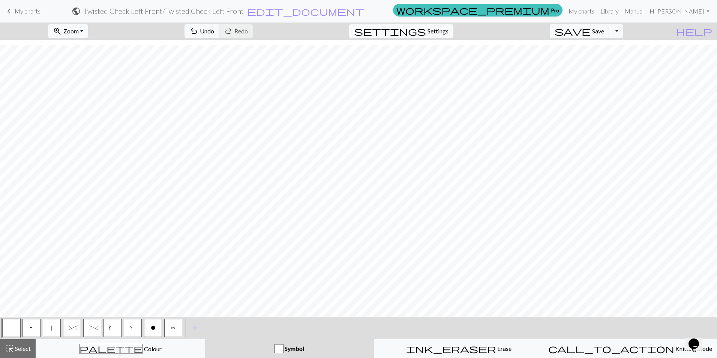
click at [53, 327] on span "|" at bounding box center [51, 329] width 3 height 8
click at [111, 328] on button "k" at bounding box center [113, 328] width 18 height 18
click at [52, 328] on span "|" at bounding box center [51, 329] width 3 height 8
click at [174, 329] on span "M" at bounding box center [173, 329] width 5 height 8
click at [48, 326] on button "|" at bounding box center [52, 328] width 18 height 18
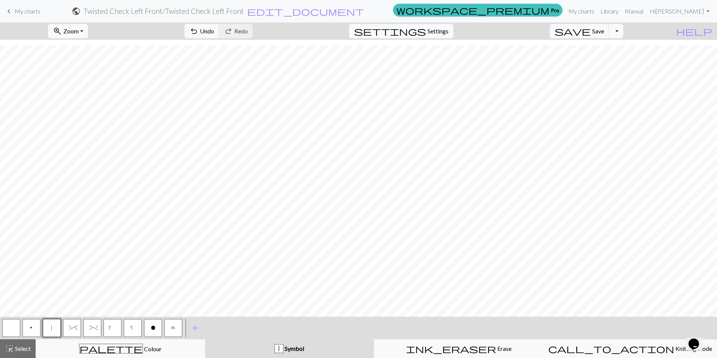
click at [111, 329] on button "k" at bounding box center [113, 328] width 18 height 18
click at [48, 331] on button "|" at bounding box center [52, 328] width 18 height 18
click at [173, 325] on span "M" at bounding box center [173, 329] width 5 height 8
click at [34, 330] on button "p" at bounding box center [32, 328] width 18 height 18
drag, startPoint x: 75, startPoint y: 327, endPoint x: 131, endPoint y: 315, distance: 57.1
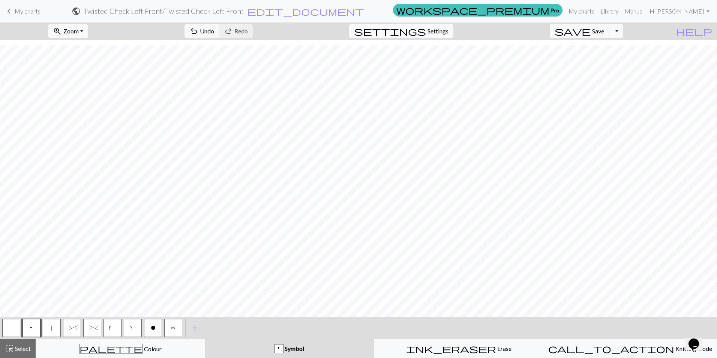
click at [75, 327] on span "^" at bounding box center [72, 329] width 6 height 8
click at [51, 329] on span "|" at bounding box center [51, 329] width 3 height 8
click at [176, 329] on span "M" at bounding box center [173, 329] width 5 height 8
click at [50, 327] on button "|" at bounding box center [52, 328] width 18 height 18
click at [111, 326] on span "k" at bounding box center [112, 329] width 8 height 8
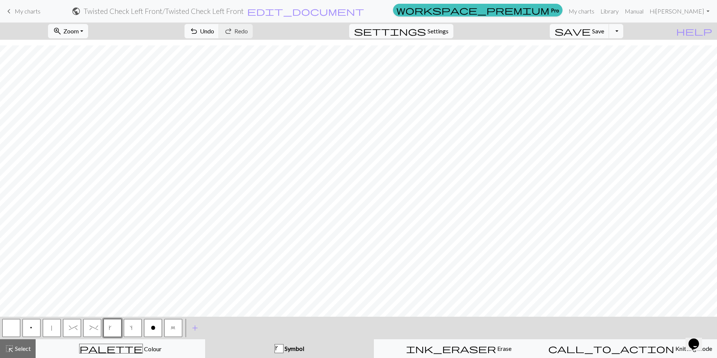
drag, startPoint x: 52, startPoint y: 329, endPoint x: 69, endPoint y: 324, distance: 18.0
click at [52, 328] on span "|" at bounding box center [51, 329] width 3 height 8
click at [114, 328] on button "k" at bounding box center [113, 328] width 18 height 18
click at [52, 327] on span "|" at bounding box center [51, 329] width 3 height 8
click at [111, 325] on span "k" at bounding box center [112, 329] width 8 height 8
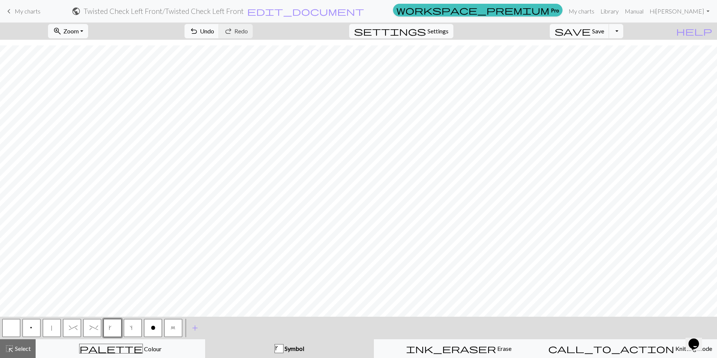
click at [52, 330] on span "|" at bounding box center [51, 329] width 3 height 8
click at [170, 331] on button "M" at bounding box center [173, 328] width 18 height 18
click at [112, 329] on span "k" at bounding box center [112, 329] width 8 height 8
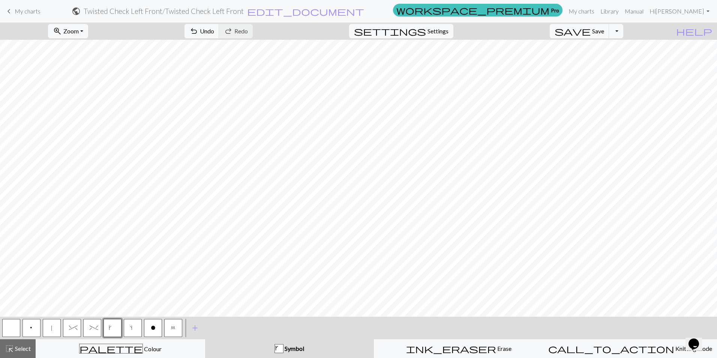
click at [176, 328] on button "M" at bounding box center [173, 328] width 18 height 18
click at [51, 328] on span "|" at bounding box center [51, 329] width 3 height 8
click at [113, 329] on span "k" at bounding box center [112, 329] width 8 height 8
click at [49, 326] on button "|" at bounding box center [52, 328] width 18 height 18
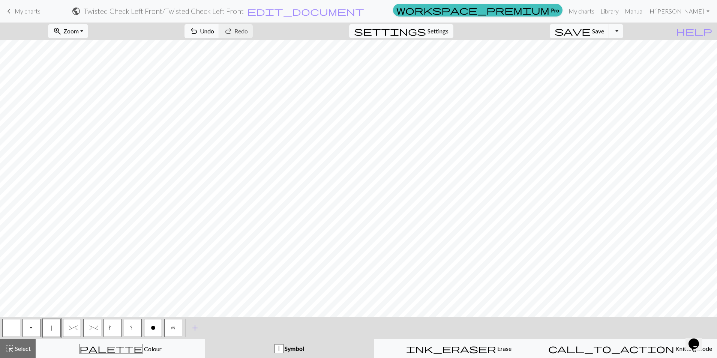
click at [109, 330] on button "k" at bounding box center [113, 328] width 18 height 18
drag, startPoint x: 176, startPoint y: 330, endPoint x: 174, endPoint y: 323, distance: 6.8
click at [176, 329] on span "M" at bounding box center [173, 329] width 5 height 8
click at [48, 329] on button "|" at bounding box center [52, 328] width 18 height 18
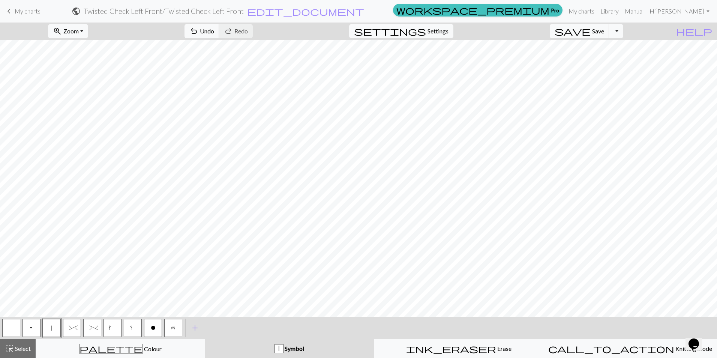
click at [112, 327] on span "k" at bounding box center [112, 329] width 8 height 8
click at [45, 332] on button "|" at bounding box center [52, 328] width 18 height 18
click at [172, 331] on span "M" at bounding box center [173, 329] width 5 height 8
click at [31, 322] on button "p" at bounding box center [32, 328] width 18 height 18
click at [602, 37] on button "save Save Save" at bounding box center [580, 31] width 60 height 14
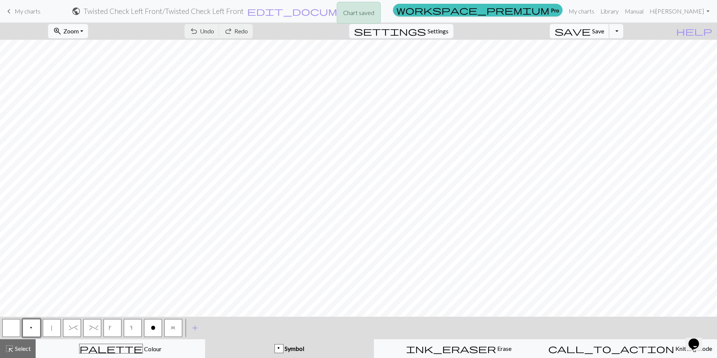
click at [591, 32] on span "save" at bounding box center [573, 31] width 36 height 11
click at [624, 35] on button "Toggle Dropdown" at bounding box center [616, 31] width 14 height 14
click at [609, 62] on button "save_alt Download" at bounding box center [561, 60] width 124 height 12
